Goal: Find specific page/section: Find specific page/section

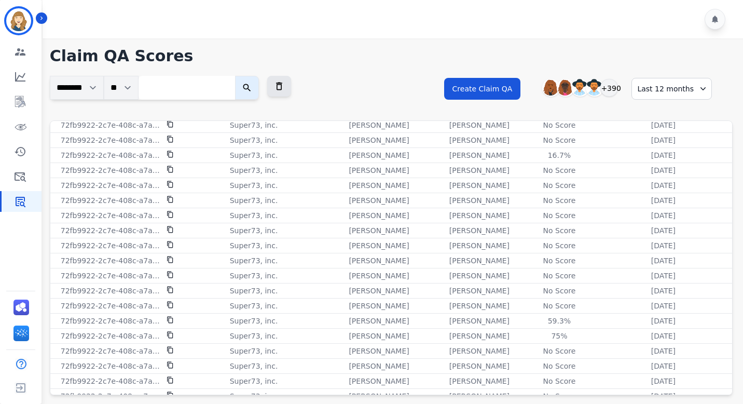
scroll to position [154, 0]
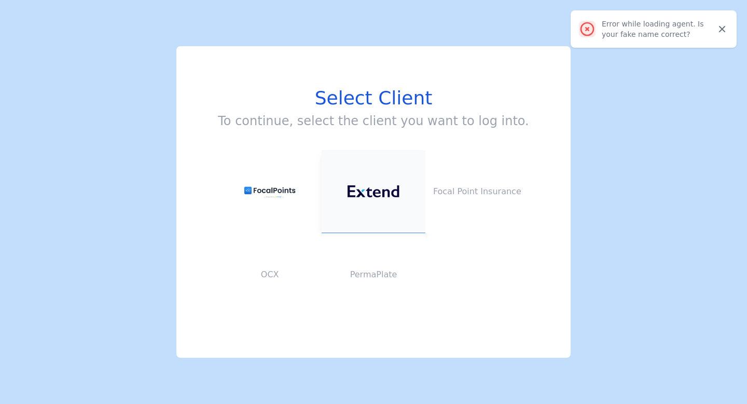
click at [356, 188] on img at bounding box center [374, 191] width 52 height 12
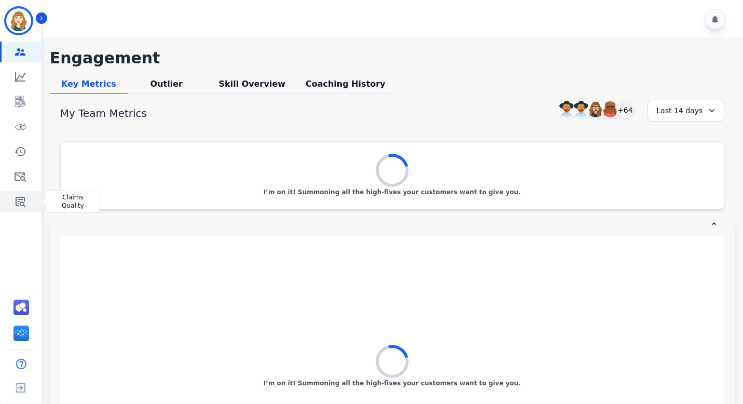
click at [4, 200] on link "Sidebar" at bounding box center [22, 201] width 40 height 21
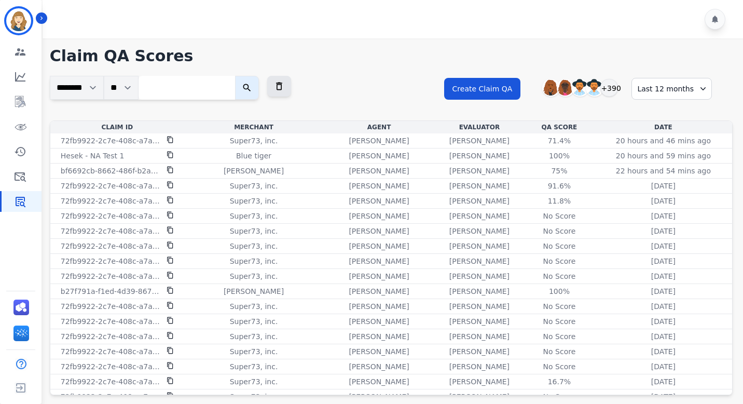
scroll to position [154, 0]
